Goal: Task Accomplishment & Management: Use online tool/utility

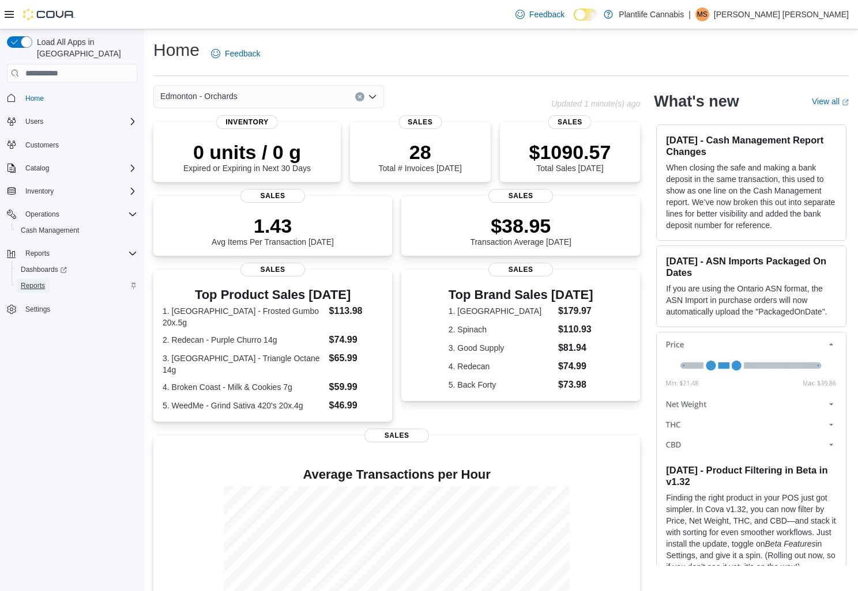
scroll to position [1, 0]
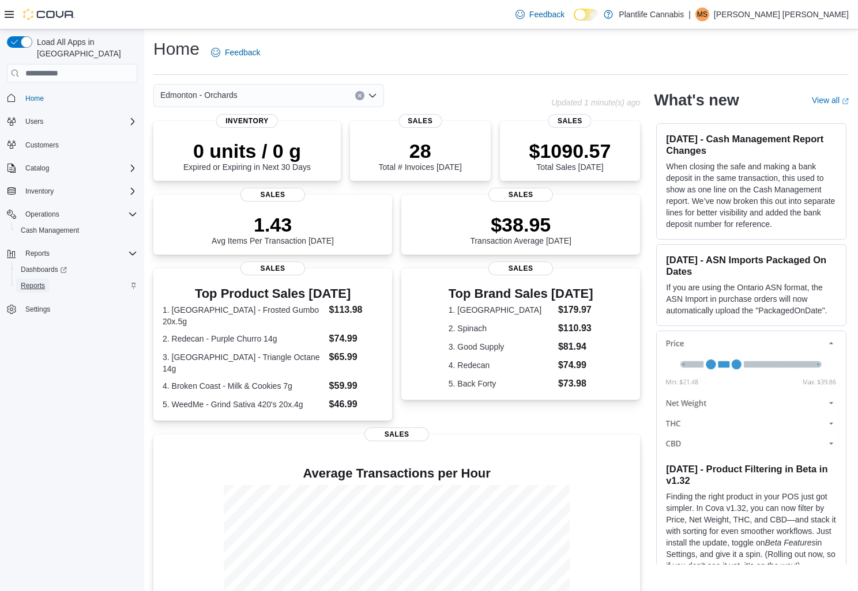
click at [39, 281] on span "Reports" at bounding box center [33, 285] width 24 height 9
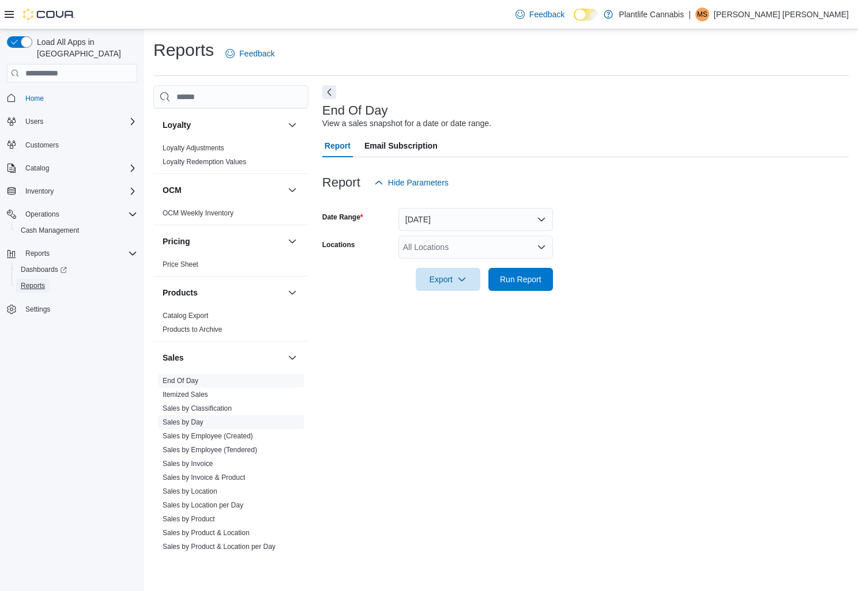
scroll to position [447, 0]
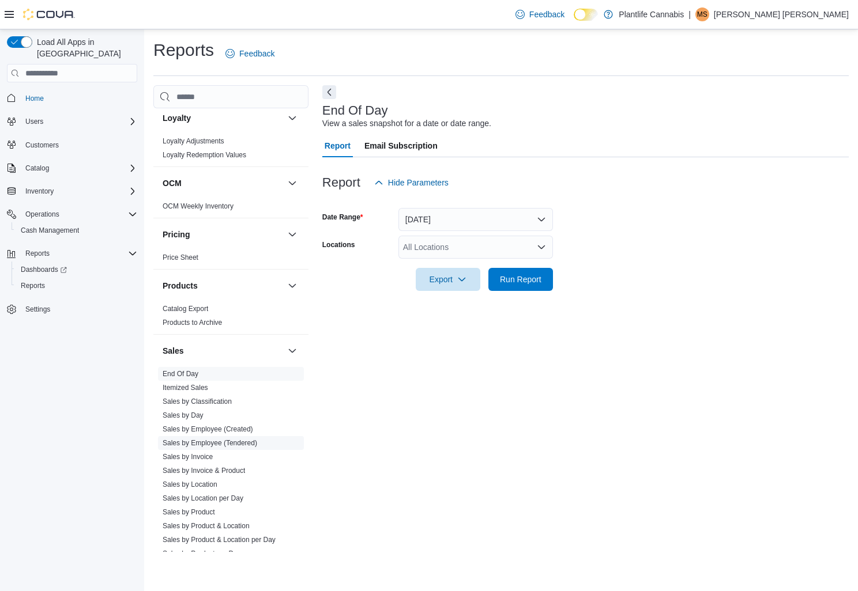
click at [226, 443] on link "Sales by Employee (Tendered)" at bounding box center [210, 443] width 95 height 8
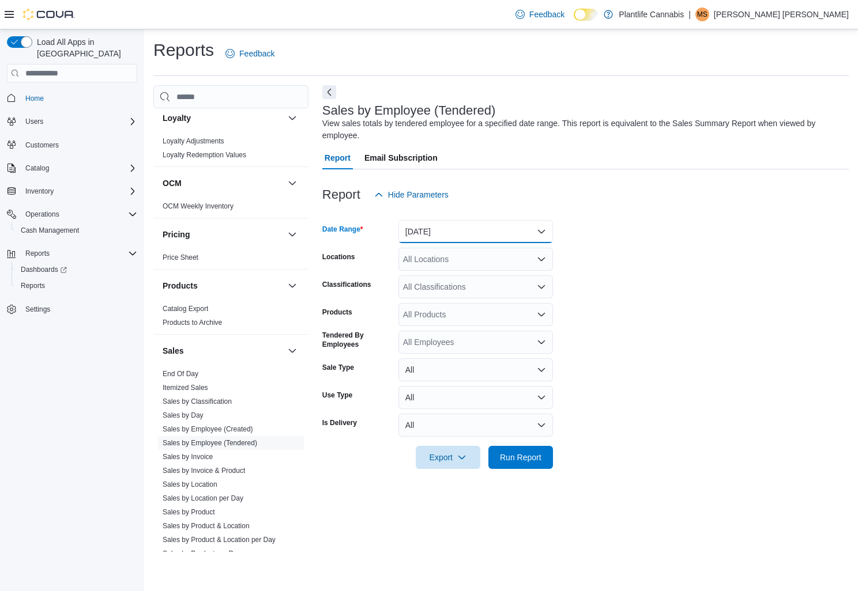
click at [542, 231] on button "[DATE]" at bounding box center [475, 231] width 154 height 23
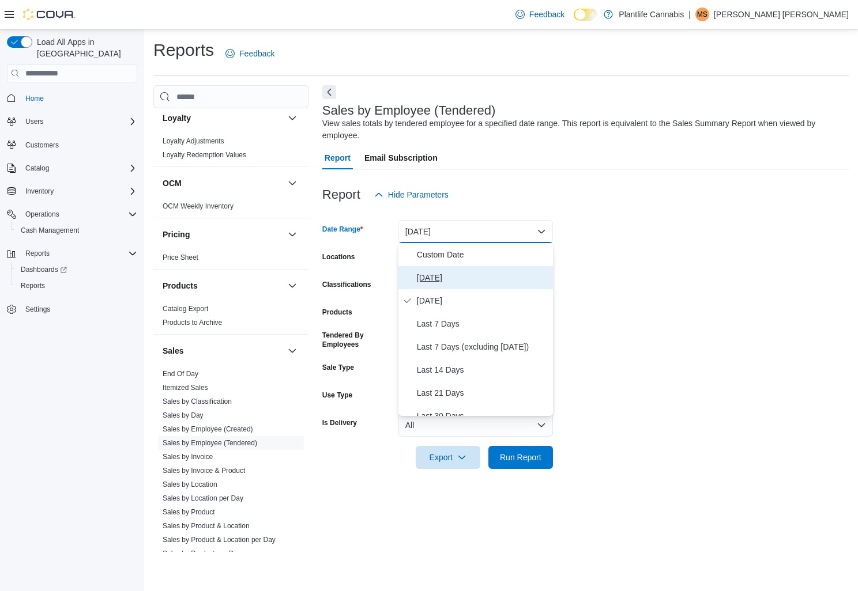
click at [429, 278] on span "[DATE]" at bounding box center [482, 278] width 131 height 14
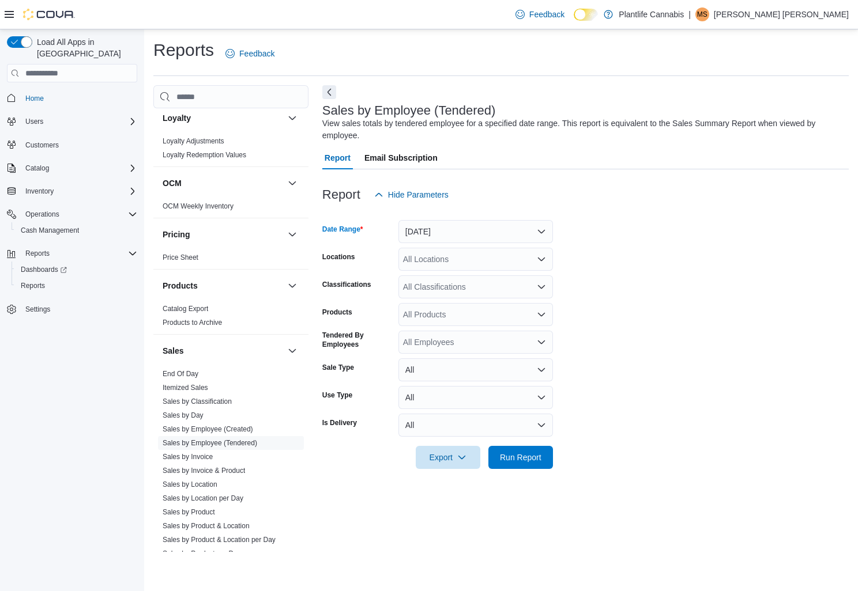
click at [541, 261] on icon "Open list of options" at bounding box center [541, 259] width 7 height 3
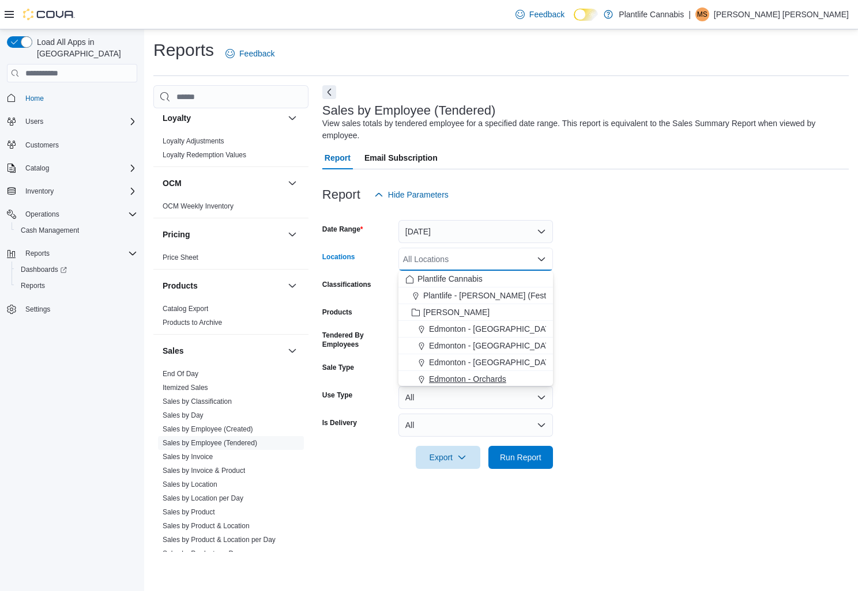
click at [476, 381] on span "Edmonton - Orchards" at bounding box center [467, 380] width 77 height 12
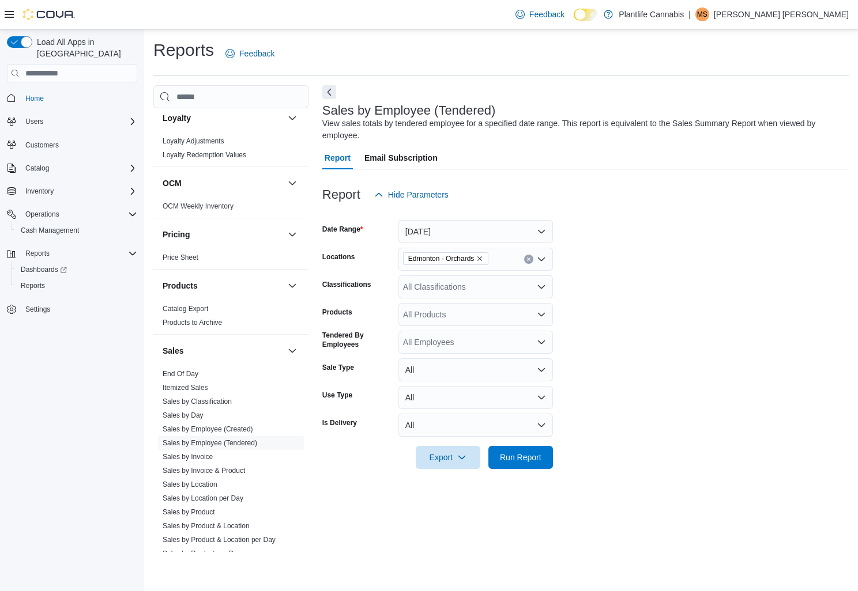
click at [577, 341] on form "Date Range [DATE] Locations [GEOGRAPHIC_DATA] - Orchards Classifications All Cl…" at bounding box center [585, 337] width 526 height 263
click at [510, 459] on span "Run Report" at bounding box center [521, 457] width 42 height 12
